Goal: Task Accomplishment & Management: Use online tool/utility

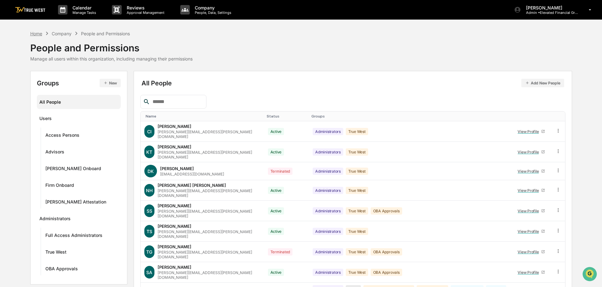
click at [37, 34] on div "Home" at bounding box center [36, 33] width 12 height 5
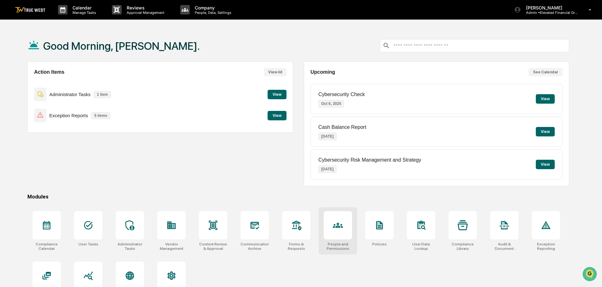
click at [337, 228] on icon at bounding box center [338, 225] width 10 height 5
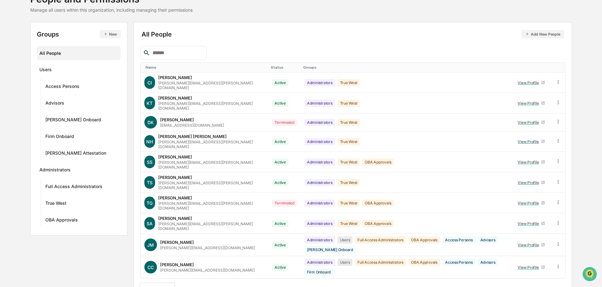
scroll to position [98, 0]
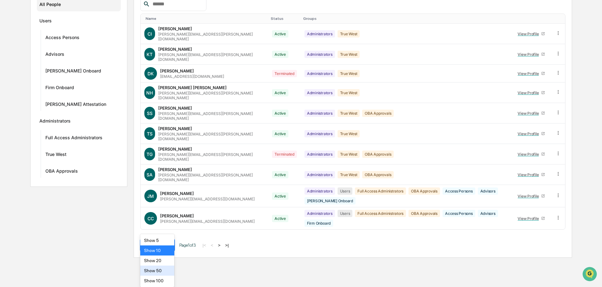
click at [169, 258] on body "Calendar Manage Tasks Reviews Approval Management Company People, Data, Setting…" at bounding box center [301, 80] width 602 height 356
click at [154, 272] on div "Show 50" at bounding box center [157, 271] width 34 height 10
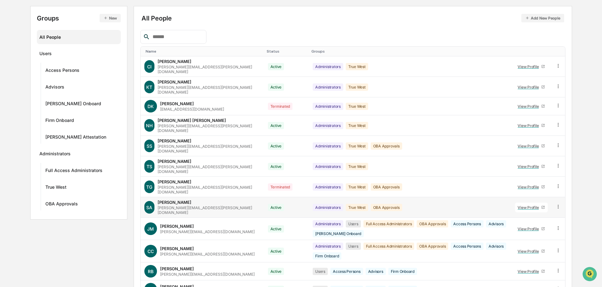
scroll to position [0, 0]
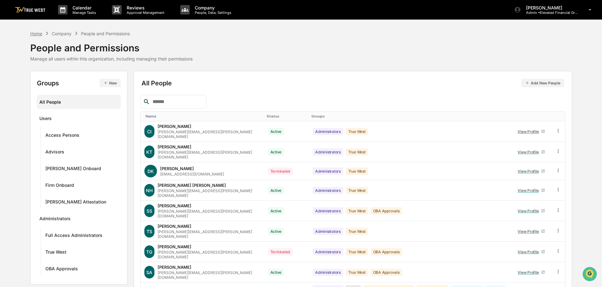
click at [35, 32] on div "Home" at bounding box center [36, 33] width 12 height 5
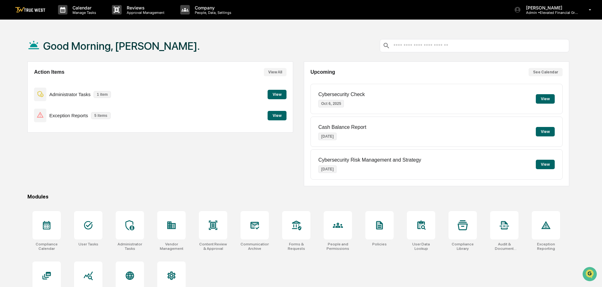
click at [274, 114] on button "View" at bounding box center [277, 115] width 19 height 9
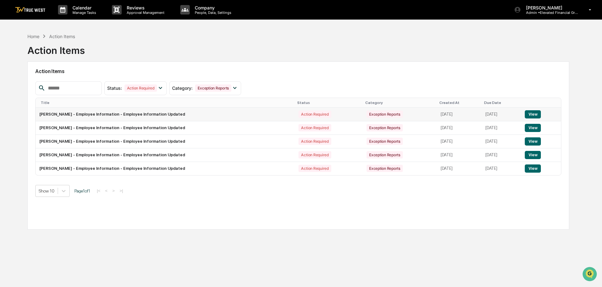
click at [539, 115] on button "View" at bounding box center [533, 114] width 16 height 8
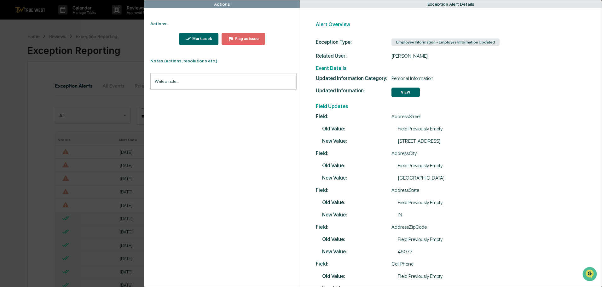
click at [156, 80] on input "Write a note..." at bounding box center [223, 81] width 146 height 17
click at [288, 136] on button "Save" at bounding box center [288, 133] width 17 height 10
click at [202, 36] on div "Mark as ok" at bounding box center [198, 39] width 27 height 6
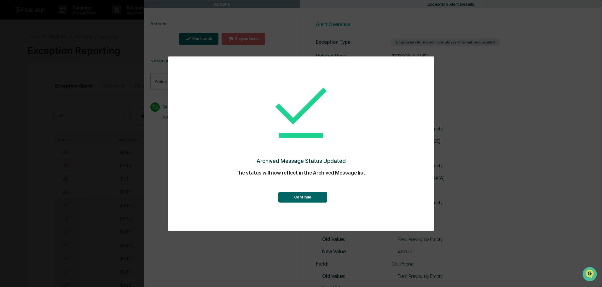
click at [306, 194] on button "Continue" at bounding box center [302, 197] width 49 height 11
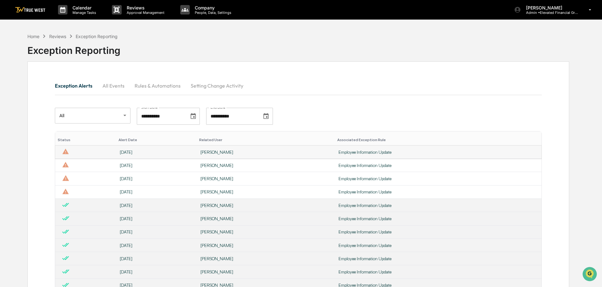
click at [219, 153] on div "[PERSON_NAME]" at bounding box center [266, 152] width 131 height 5
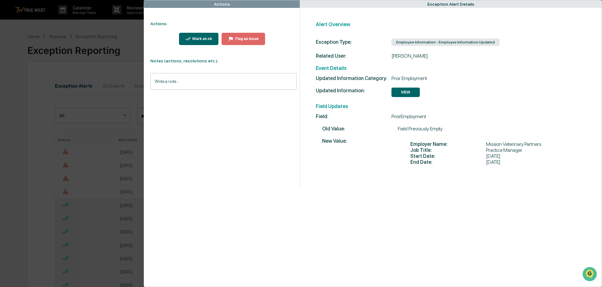
click at [201, 36] on button "Mark as ok" at bounding box center [199, 39] width 40 height 12
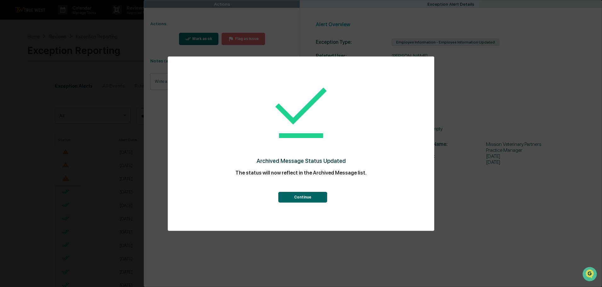
click at [302, 195] on button "Continue" at bounding box center [302, 197] width 49 height 11
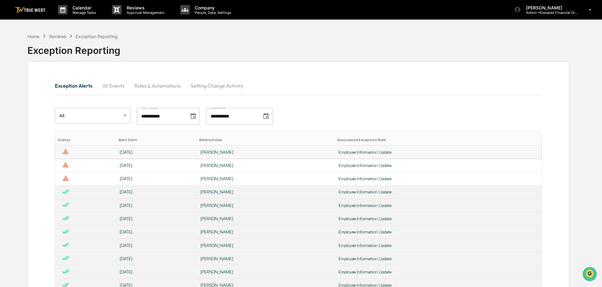
click at [219, 152] on div "[PERSON_NAME]" at bounding box center [266, 152] width 131 height 5
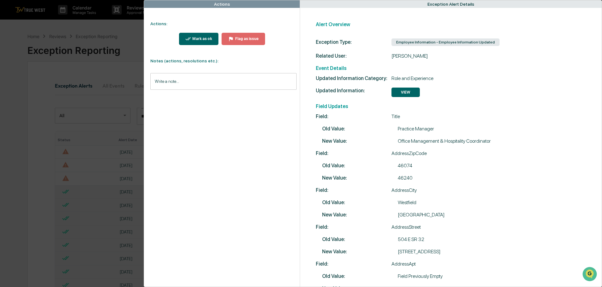
click at [203, 38] on div "Mark as ok" at bounding box center [201, 39] width 21 height 4
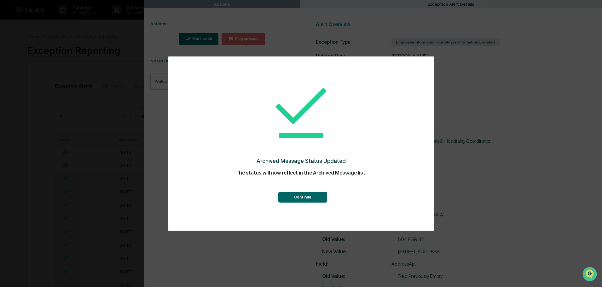
click at [297, 196] on button "Continue" at bounding box center [302, 197] width 49 height 11
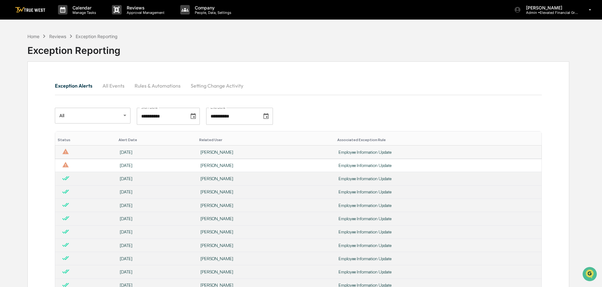
click at [201, 151] on div "[PERSON_NAME]" at bounding box center [266, 152] width 131 height 5
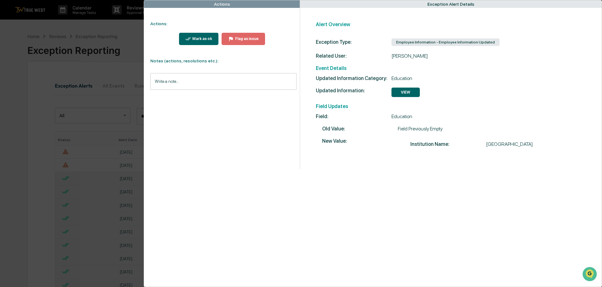
click at [195, 37] on div "Mark as ok" at bounding box center [201, 39] width 21 height 4
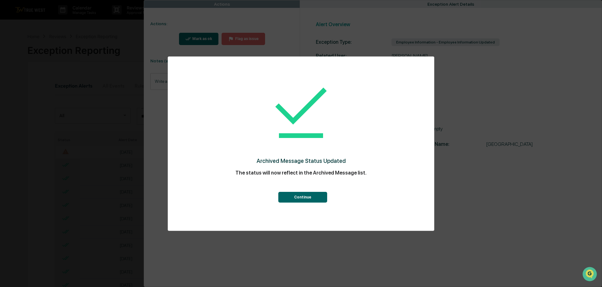
click at [300, 195] on button "Continue" at bounding box center [302, 197] width 49 height 11
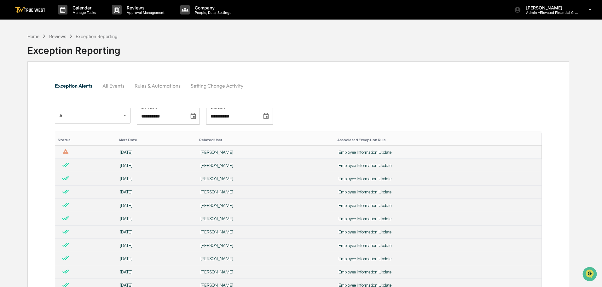
click at [219, 152] on div "[PERSON_NAME]" at bounding box center [266, 152] width 131 height 5
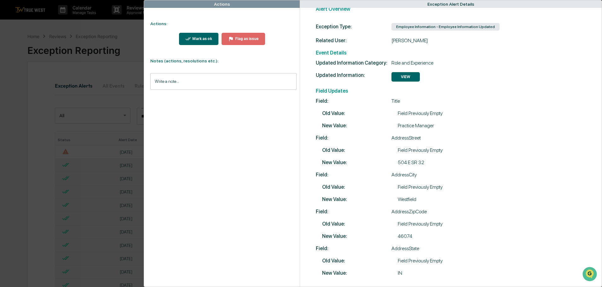
scroll to position [30, 0]
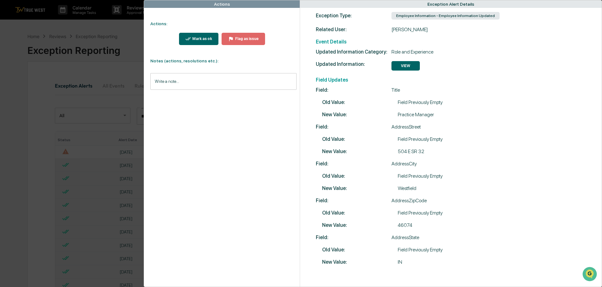
click at [198, 39] on div "Mark as ok" at bounding box center [201, 39] width 21 height 4
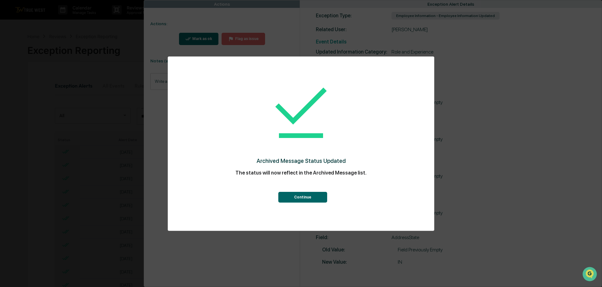
click at [301, 197] on button "Continue" at bounding box center [302, 197] width 49 height 11
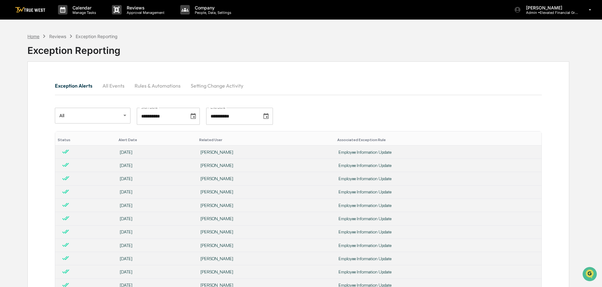
click at [37, 36] on div "Home" at bounding box center [33, 36] width 12 height 5
